Goal: Task Accomplishment & Management: Manage account settings

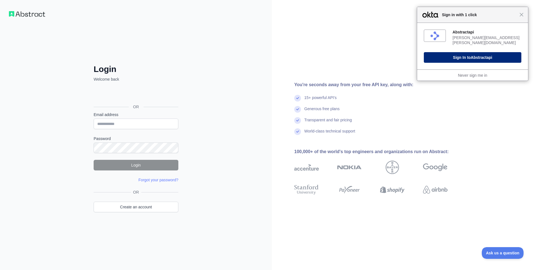
click at [479, 57] on button "Sign In to Abstractapi" at bounding box center [472, 57] width 97 height 11
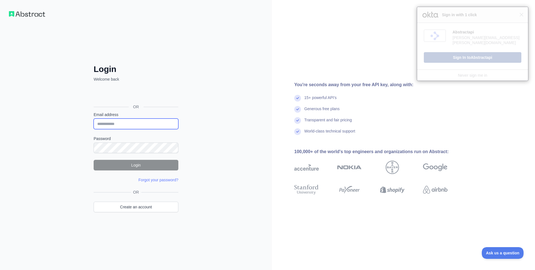
type input "**********"
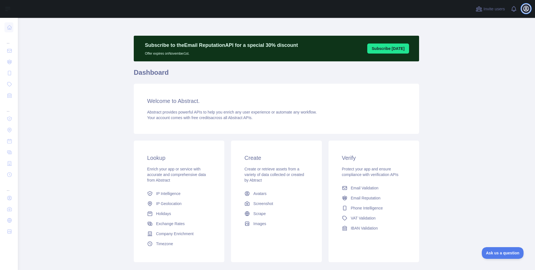
click at [524, 9] on icon "button" at bounding box center [525, 8] width 7 height 7
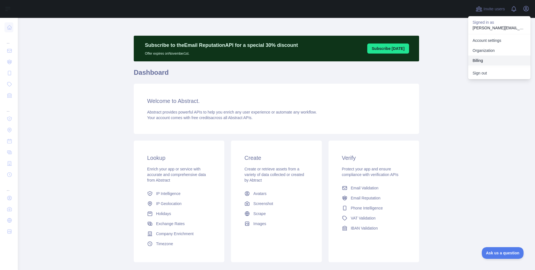
click at [481, 59] on button "Billing" at bounding box center [499, 60] width 62 height 10
